Goal: Obtain resource: Download file/media

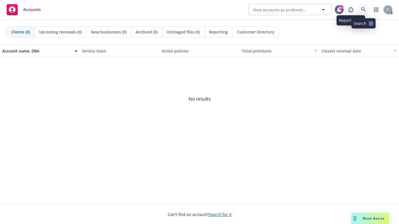
click at [363, 8] on icon at bounding box center [363, 9] width 5 height 5
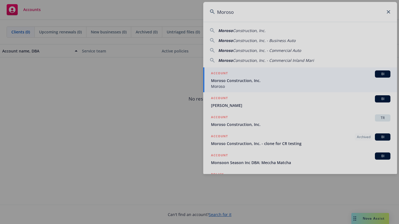
type input "Moroso"
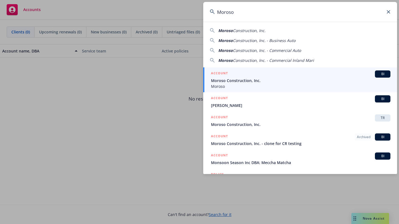
click at [221, 81] on span "Moroso Construction, Inc." at bounding box center [300, 81] width 179 height 6
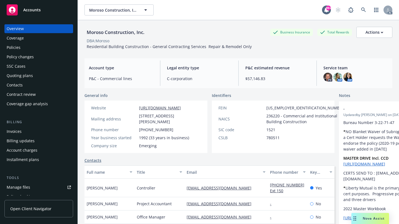
click at [13, 38] on div "Coverage" at bounding box center [15, 38] width 17 height 9
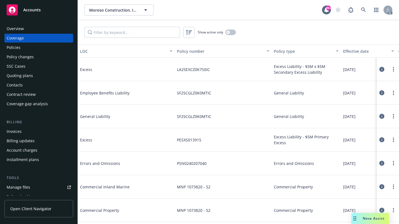
click at [12, 47] on div "Policies" at bounding box center [14, 47] width 14 height 9
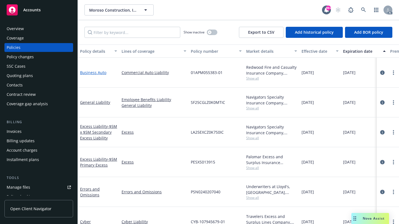
click at [93, 71] on link "Business Auto" at bounding box center [93, 72] width 26 height 5
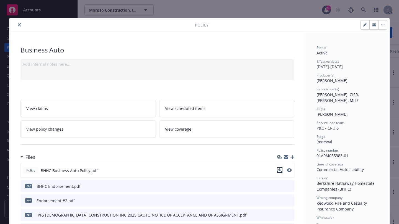
click at [277, 170] on icon "download file" at bounding box center [279, 170] width 4 height 4
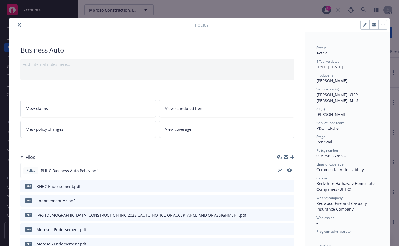
click at [18, 24] on icon "close" at bounding box center [19, 24] width 3 height 3
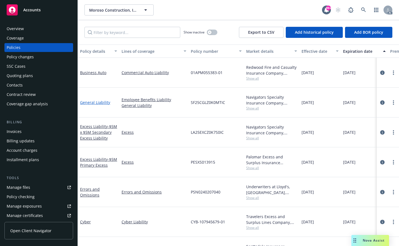
click at [101, 102] on link "General Liability" at bounding box center [95, 102] width 30 height 5
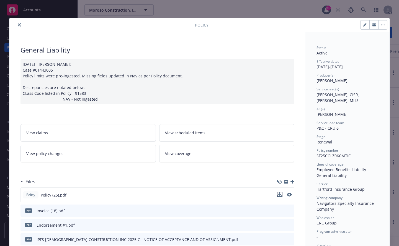
click at [278, 194] on icon "download file" at bounding box center [279, 195] width 4 height 4
click at [18, 25] on icon "close" at bounding box center [19, 24] width 3 height 3
